Goal: Task Accomplishment & Management: Complete application form

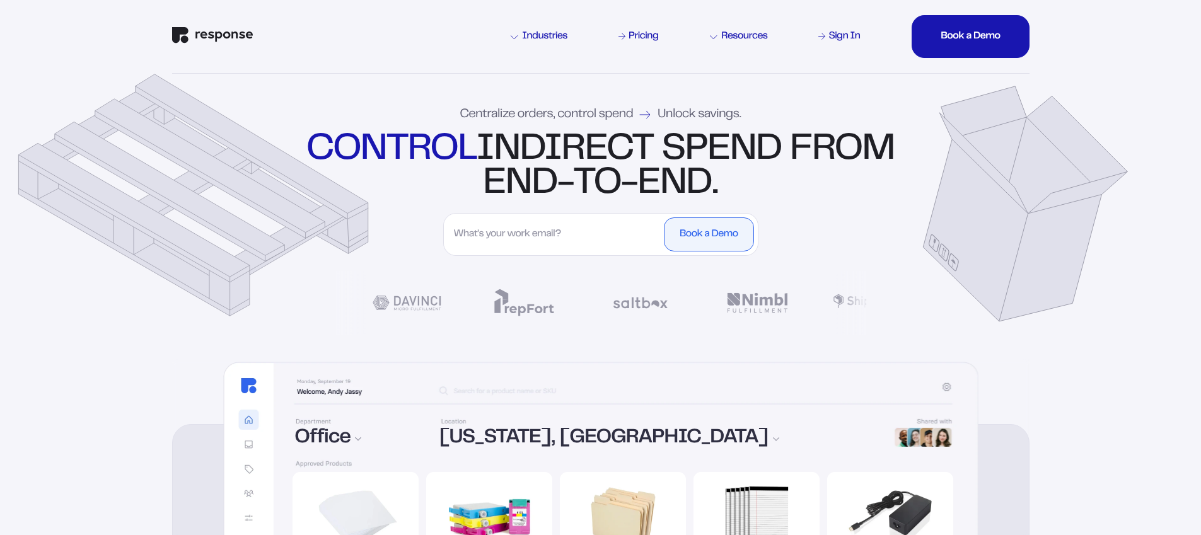
click at [519, 241] on input "First Name" at bounding box center [554, 234] width 214 height 34
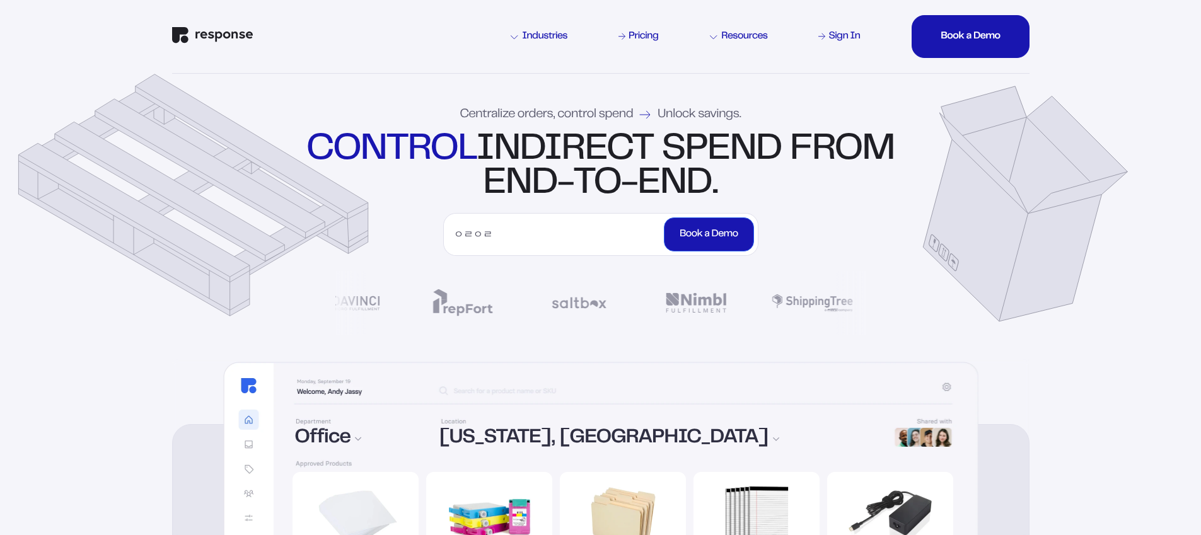
type input "ㅇㄹㅇㄹ"
click at [679, 234] on div "Book a Demo" at bounding box center [708, 234] width 58 height 23
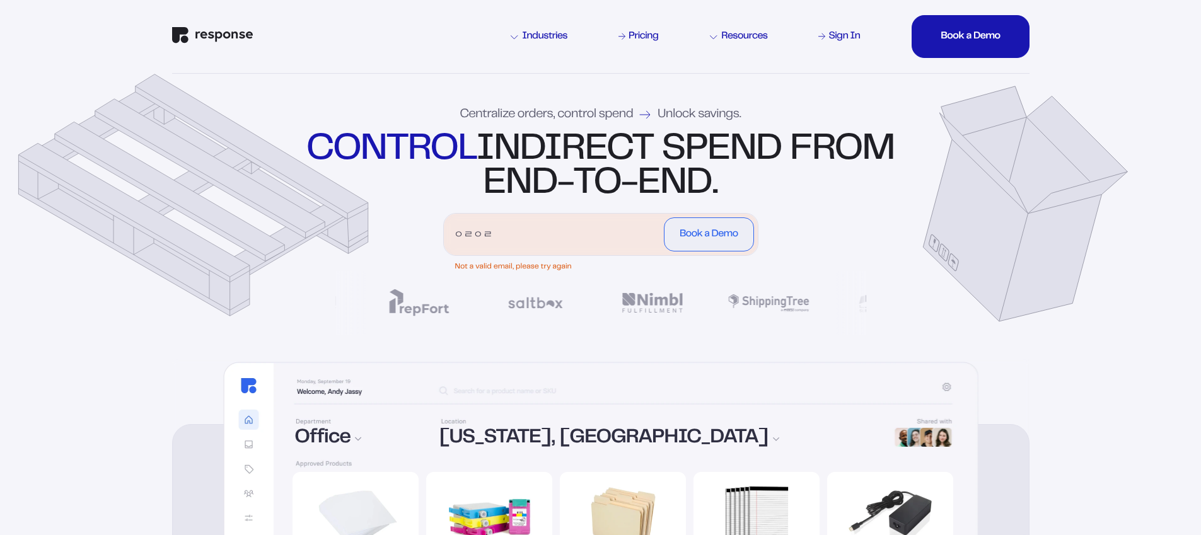
click at [596, 242] on input "ㅇㄹㅇㄹ" at bounding box center [554, 234] width 214 height 34
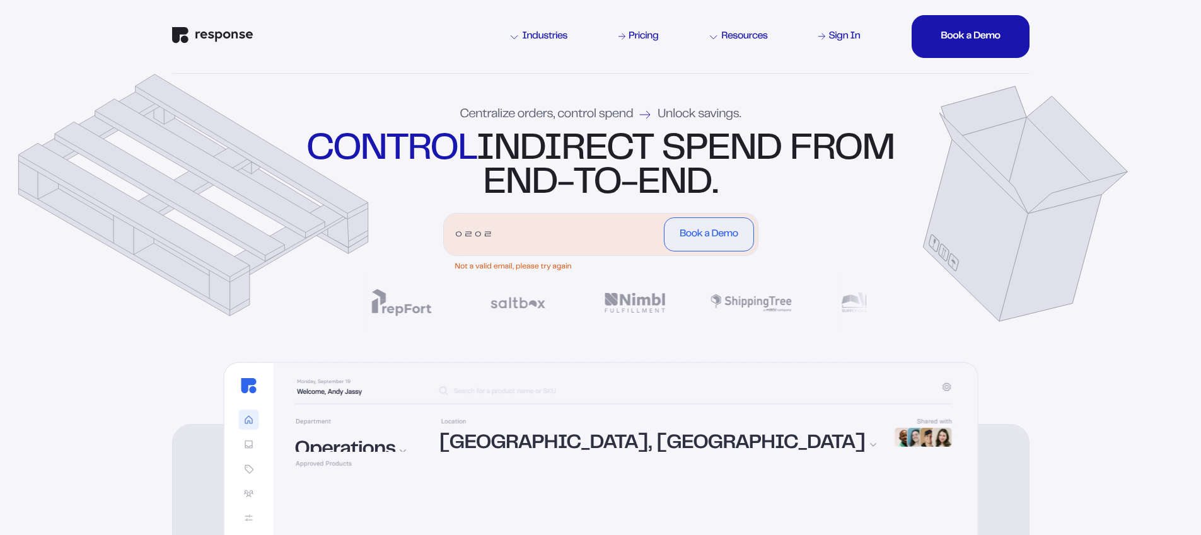
drag, startPoint x: 587, startPoint y: 234, endPoint x: 278, endPoint y: 233, distance: 308.8
click at [278, 233] on div "Centralize orders, control spend Unlock savings. control indirect spend from en…" at bounding box center [601, 216] width 908 height 285
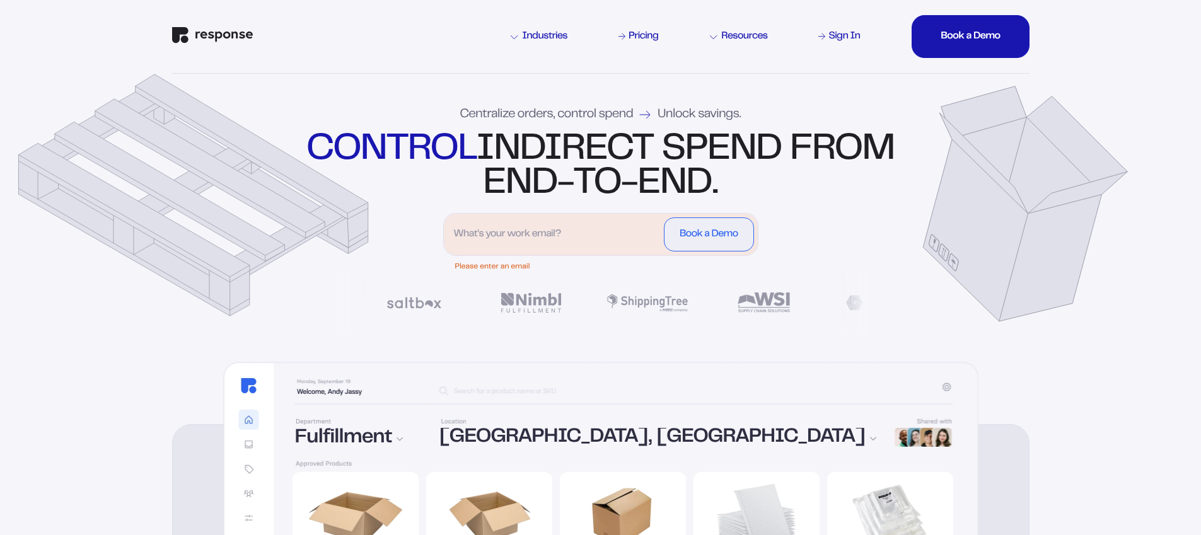
click at [491, 239] on input "First Name" at bounding box center [554, 234] width 214 height 34
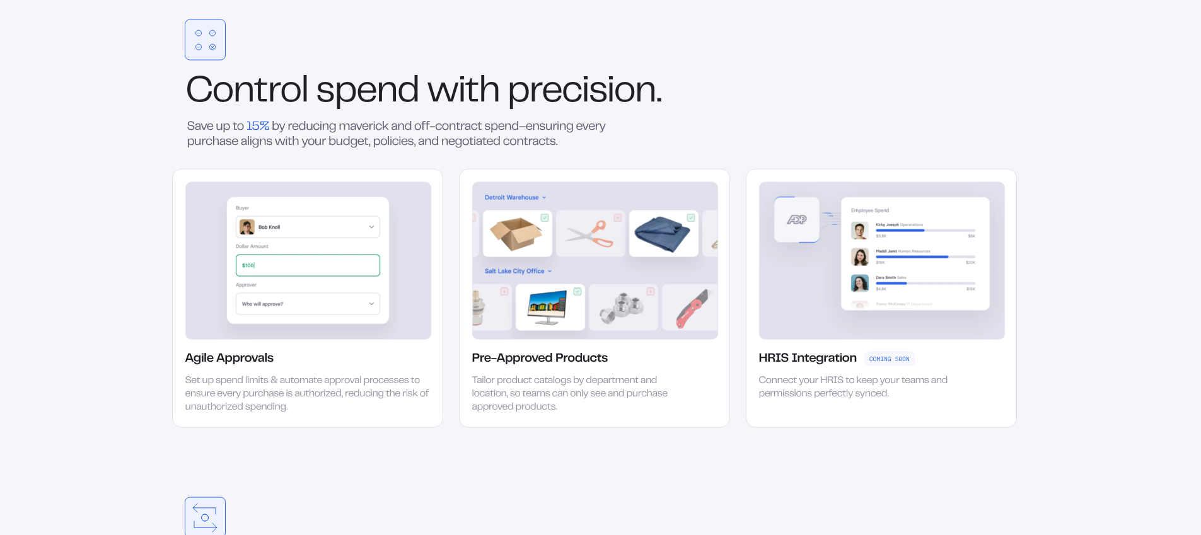
scroll to position [1744, 0]
